Goal: Register for event/course

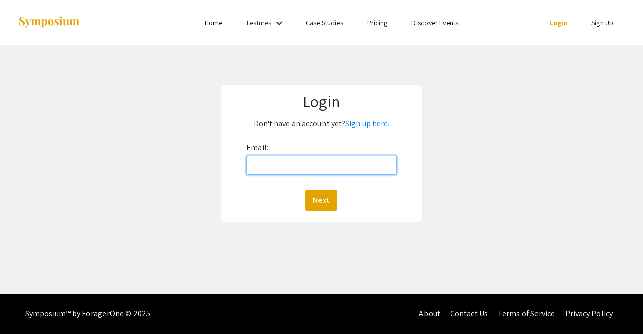
click at [258, 162] on input "Email:" at bounding box center [321, 165] width 151 height 19
click at [377, 126] on link "Sign up here." at bounding box center [367, 123] width 44 height 11
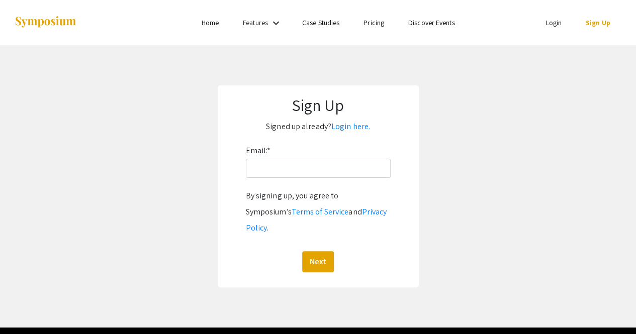
click at [313, 178] on div "Email: * By signing up, you agree to Symposium’s Terms of Service and Privacy P…" at bounding box center [318, 208] width 145 height 130
click at [312, 172] on input "Email: *" at bounding box center [318, 168] width 145 height 19
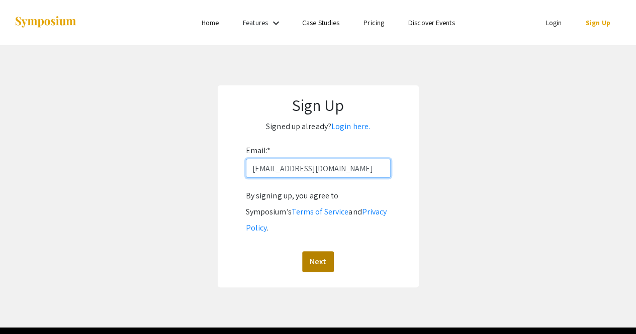
type input "[EMAIL_ADDRESS][DOMAIN_NAME]"
click at [308, 251] on button "Next" at bounding box center [318, 261] width 32 height 21
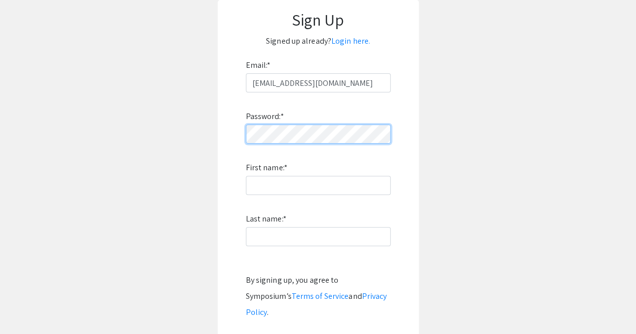
scroll to position [130, 0]
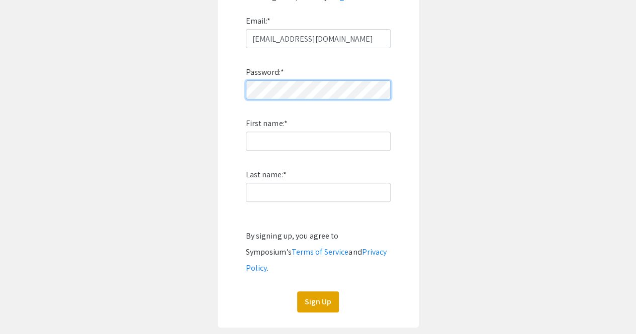
click at [163, 113] on app-signup "Sign Up Signed up already? Login here. Email: * donisa@oregonstate.edu Password…" at bounding box center [318, 142] width 636 height 372
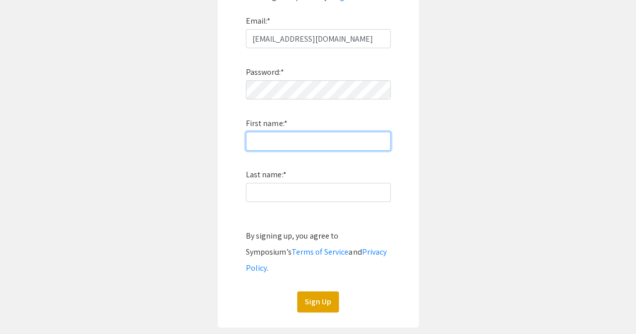
click at [264, 143] on input "First name: *" at bounding box center [318, 141] width 145 height 19
type input "Aiden"
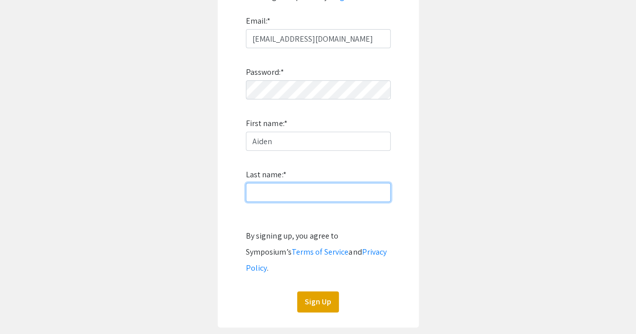
click at [258, 193] on input "Last name: *" at bounding box center [318, 192] width 145 height 19
type input "Donis"
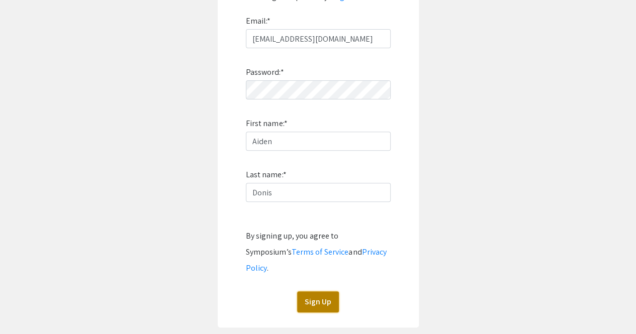
click at [319, 292] on button "Sign Up" at bounding box center [318, 302] width 42 height 21
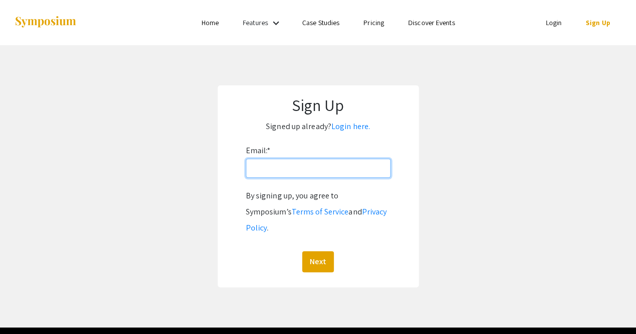
click at [264, 170] on input "Email: *" at bounding box center [318, 168] width 145 height 19
click at [386, 251] on div "Next" at bounding box center [318, 261] width 145 height 21
click at [350, 124] on link "Login here." at bounding box center [350, 126] width 39 height 11
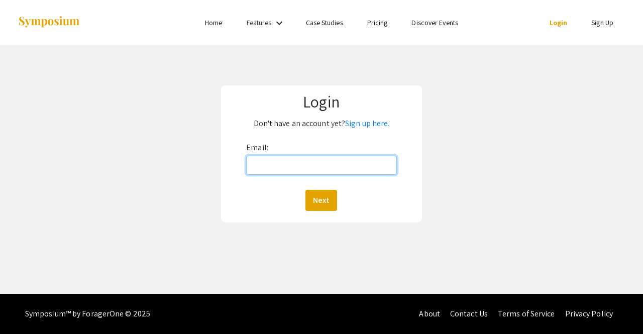
click at [266, 168] on input "Email:" at bounding box center [321, 165] width 151 height 19
type input "[EMAIL_ADDRESS][DOMAIN_NAME]"
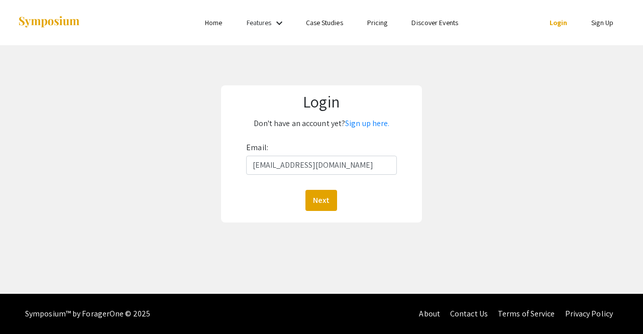
click at [260, 198] on div "Next" at bounding box center [321, 200] width 151 height 21
click at [330, 203] on button "Next" at bounding box center [322, 200] width 32 height 21
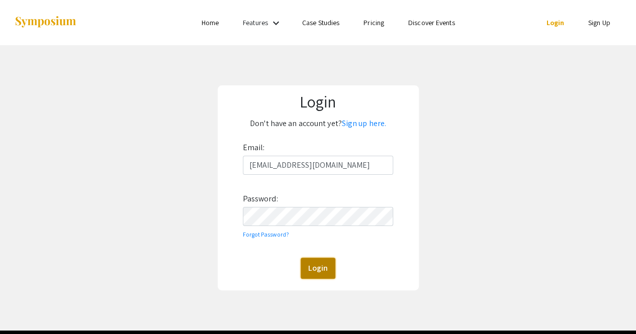
click at [313, 263] on button "Login" at bounding box center [318, 268] width 35 height 21
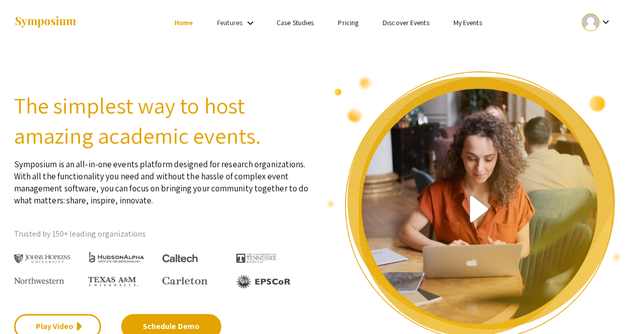
click at [468, 18] on li "My Events" at bounding box center [467, 23] width 53 height 12
click at [419, 24] on link "Discover Events" at bounding box center [406, 22] width 47 height 9
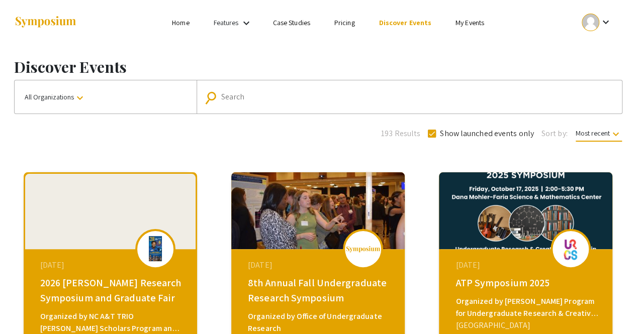
click at [268, 101] on input "Search" at bounding box center [414, 97] width 387 height 9
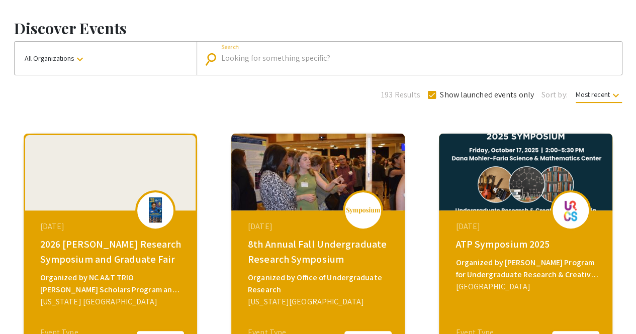
scroll to position [39, 0]
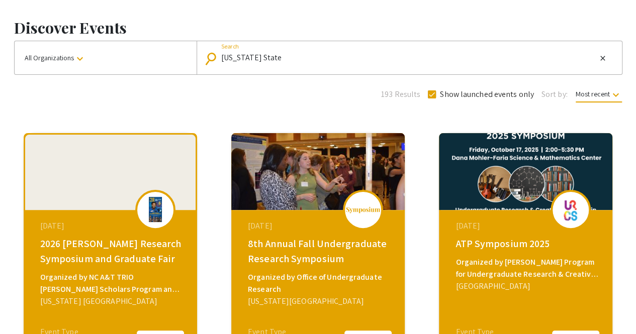
type input "[US_STATE] State"
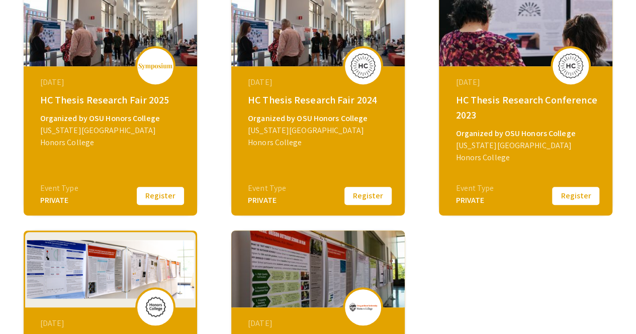
scroll to position [183, 0]
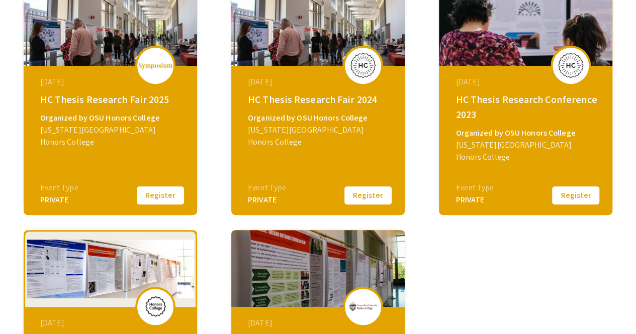
click at [149, 191] on button "Register" at bounding box center [160, 195] width 50 height 21
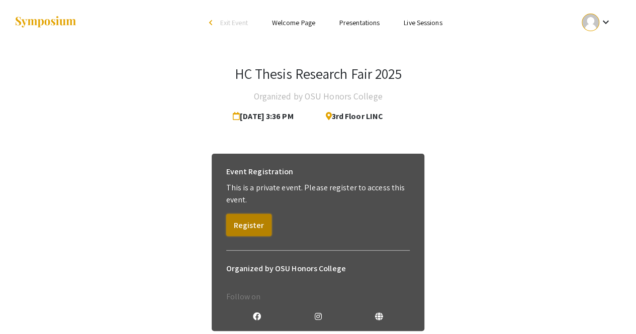
click at [256, 232] on button "Register" at bounding box center [248, 225] width 45 height 22
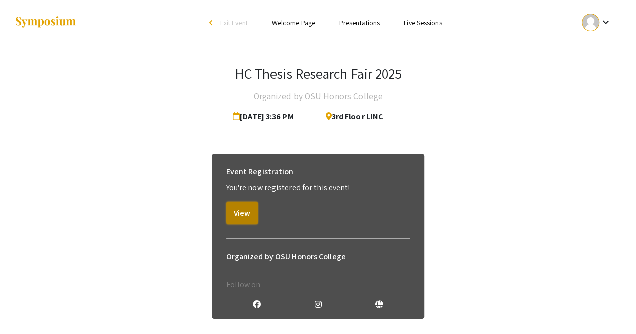
click at [246, 219] on button "View" at bounding box center [242, 213] width 32 height 22
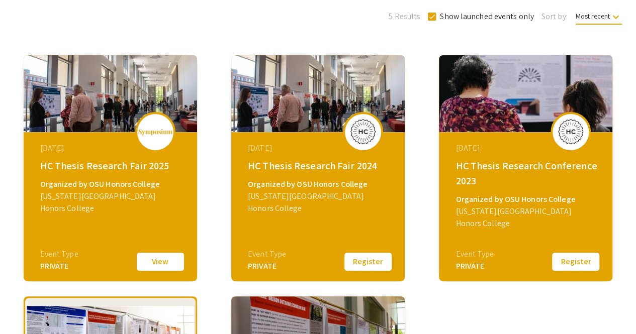
scroll to position [119, 0]
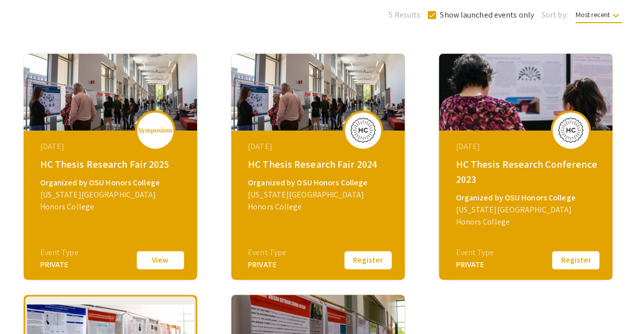
click at [311, 177] on div "Organized by OSU Honors College" at bounding box center [319, 183] width 143 height 12
click at [328, 174] on div "[DATE] HC Thesis Research Fair 2024 Organized by OSU Honors College [US_STATE][…" at bounding box center [319, 194] width 173 height 126
click at [346, 178] on div "Organized by OSU Honors College" at bounding box center [319, 183] width 143 height 12
click at [325, 179] on div "Organized by OSU Honors College" at bounding box center [319, 183] width 143 height 12
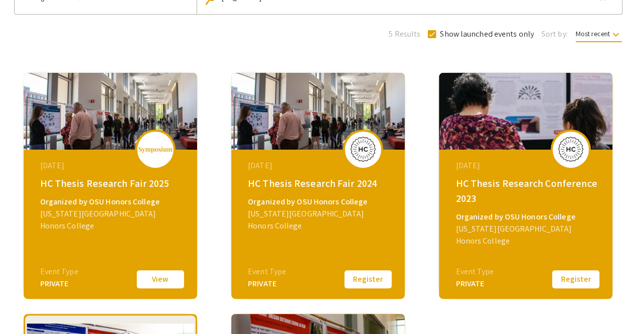
scroll to position [87, 0]
